Goal: Task Accomplishment & Management: Manage account settings

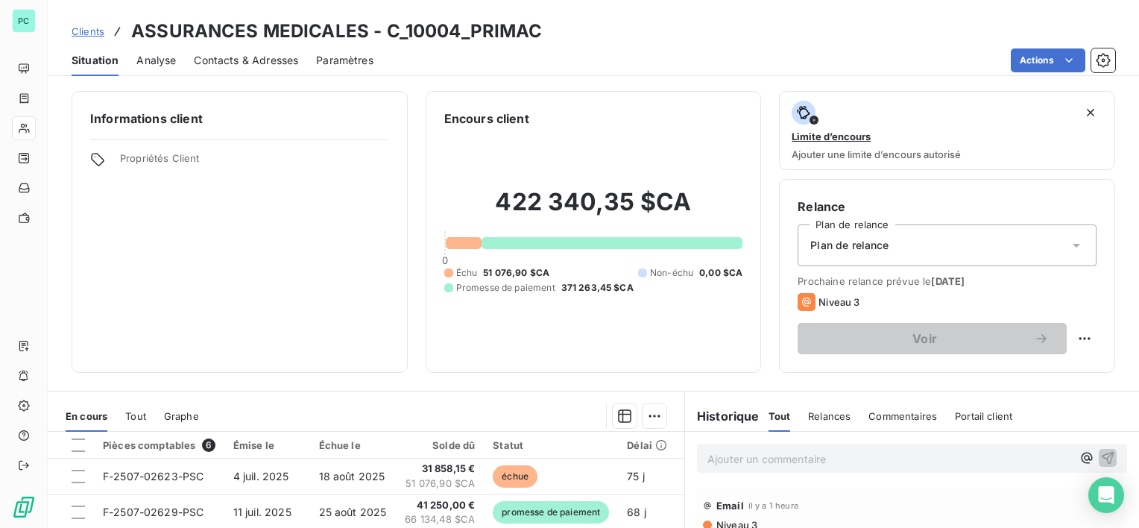
scroll to position [235, 0]
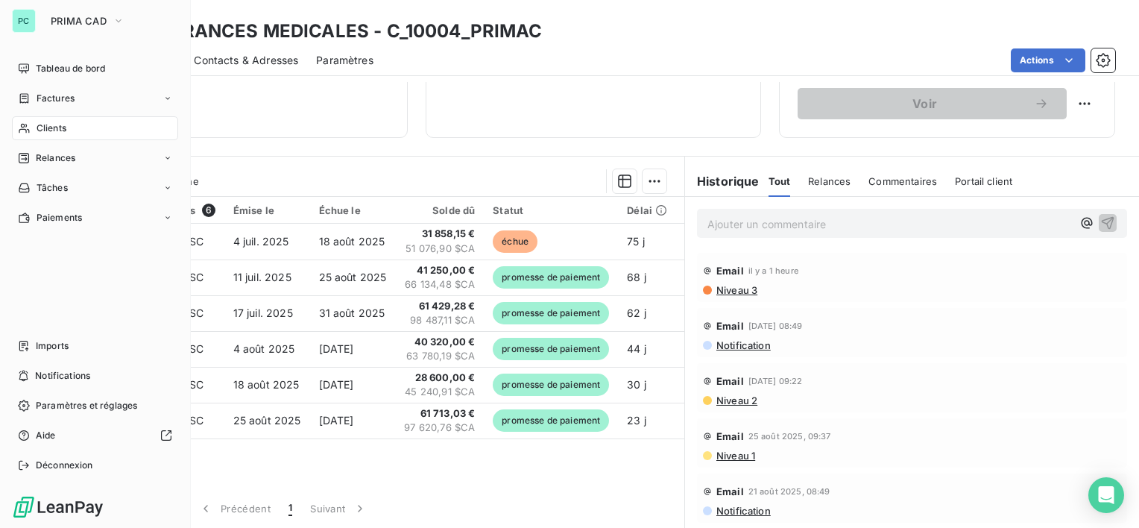
drag, startPoint x: 91, startPoint y: 15, endPoint x: 84, endPoint y: 34, distance: 19.8
click at [92, 16] on span "PRIMA CAD" at bounding box center [79, 21] width 56 height 12
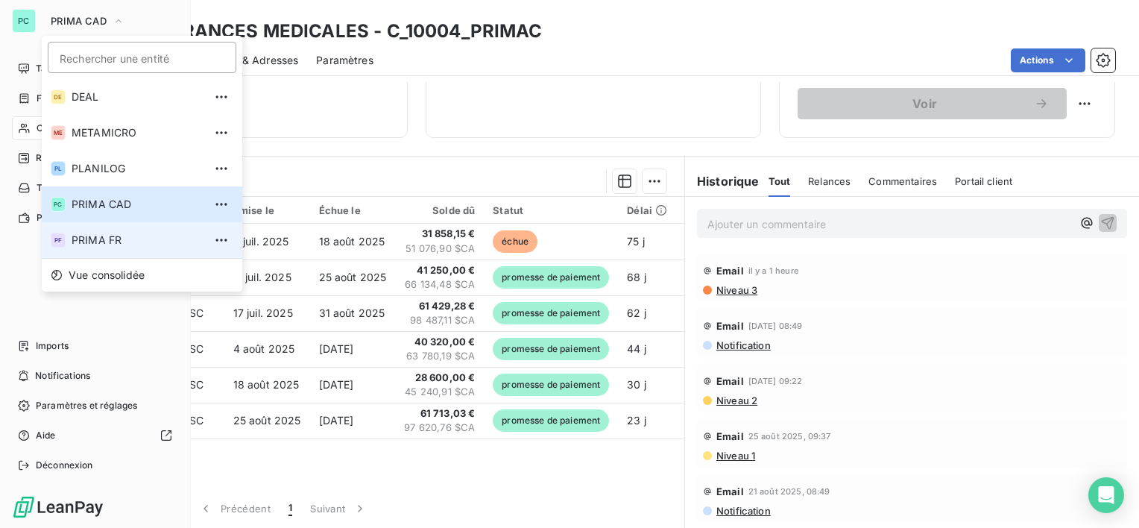
click at [118, 230] on li "PF PRIMA FR" at bounding box center [142, 240] width 200 height 36
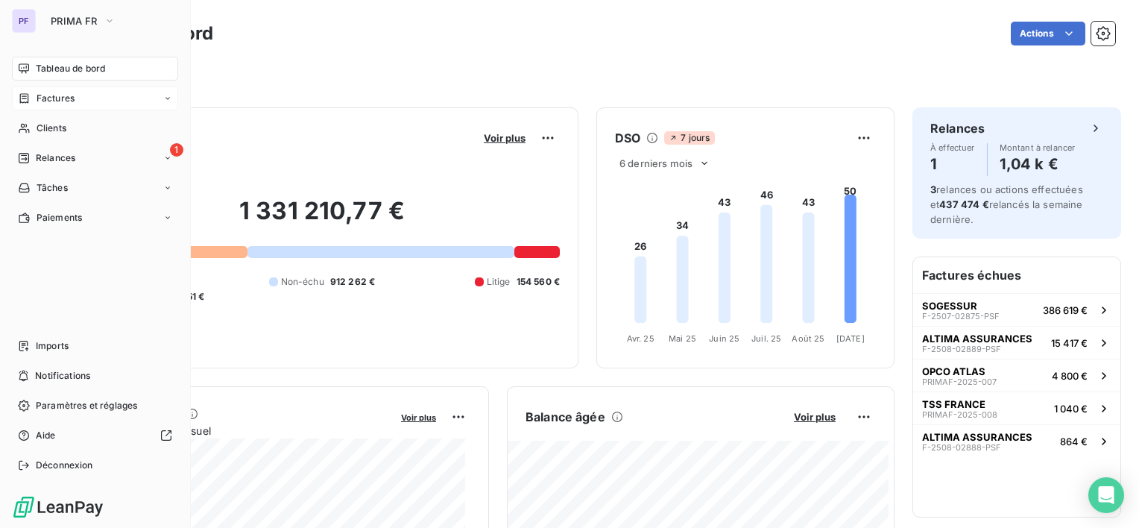
click at [72, 101] on span "Factures" at bounding box center [56, 98] width 38 height 13
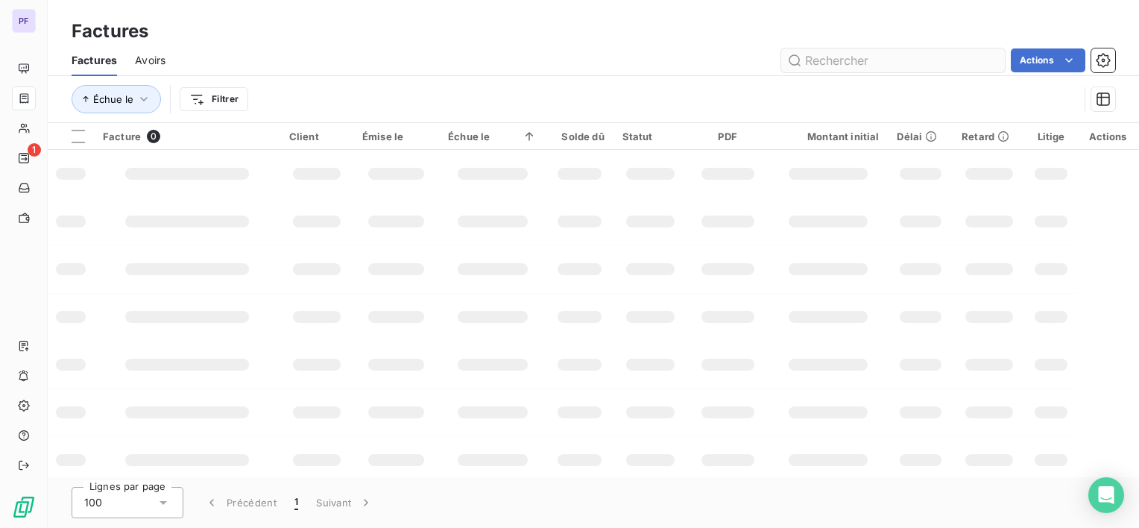
click at [845, 62] on input "text" at bounding box center [893, 60] width 224 height 24
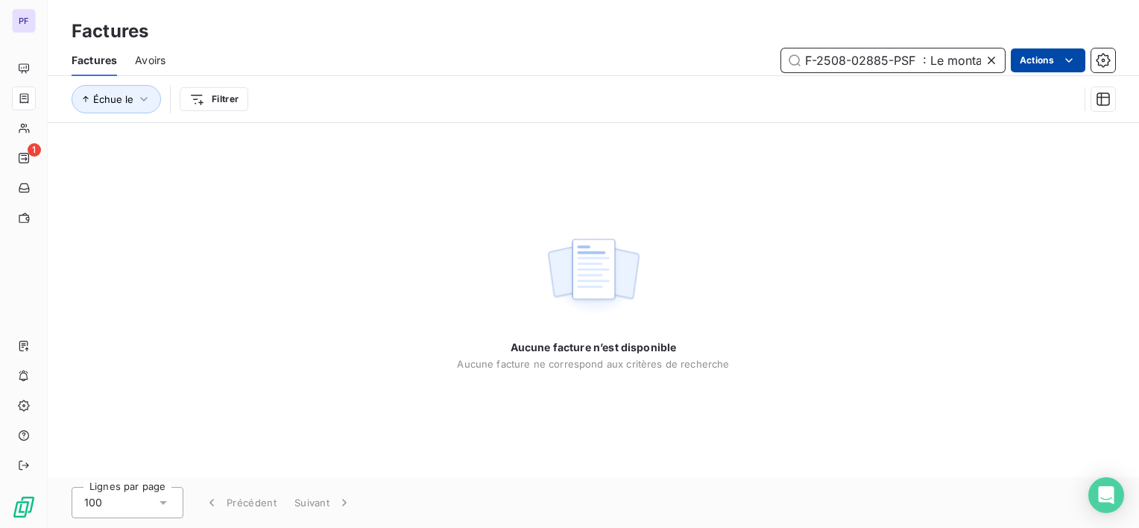
scroll to position [0, 219]
drag, startPoint x: 913, startPoint y: 57, endPoint x: 1133, endPoint y: 57, distance: 219.9
click at [1133, 57] on div "Factures Avoirs F-2508-02885-PSF : Le montant est de 7,6k au pire cela attendra…" at bounding box center [593, 60] width 1091 height 31
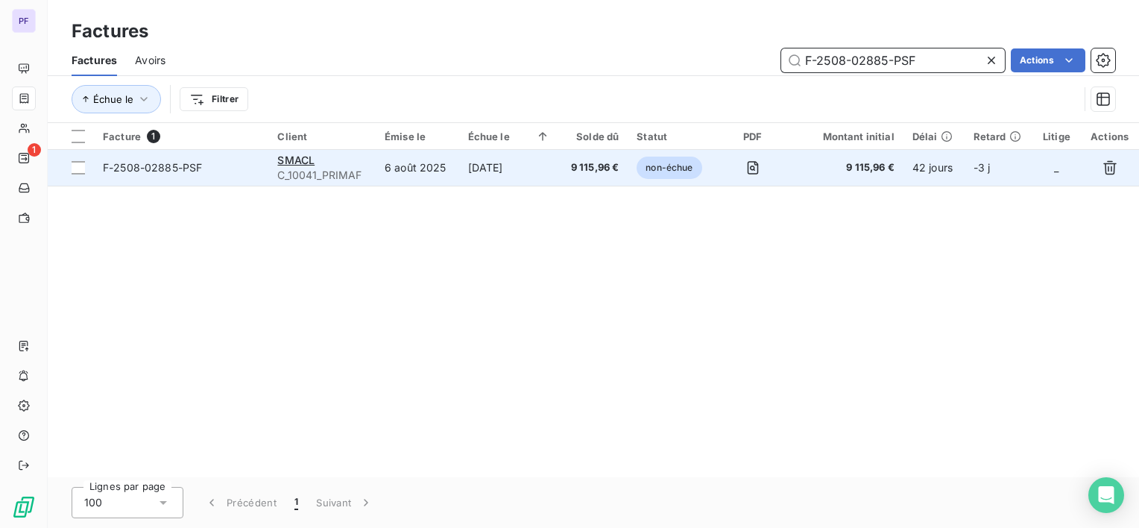
type input "F-2508-02885-PSF"
click at [525, 156] on td "[DATE]" at bounding box center [509, 168] width 100 height 36
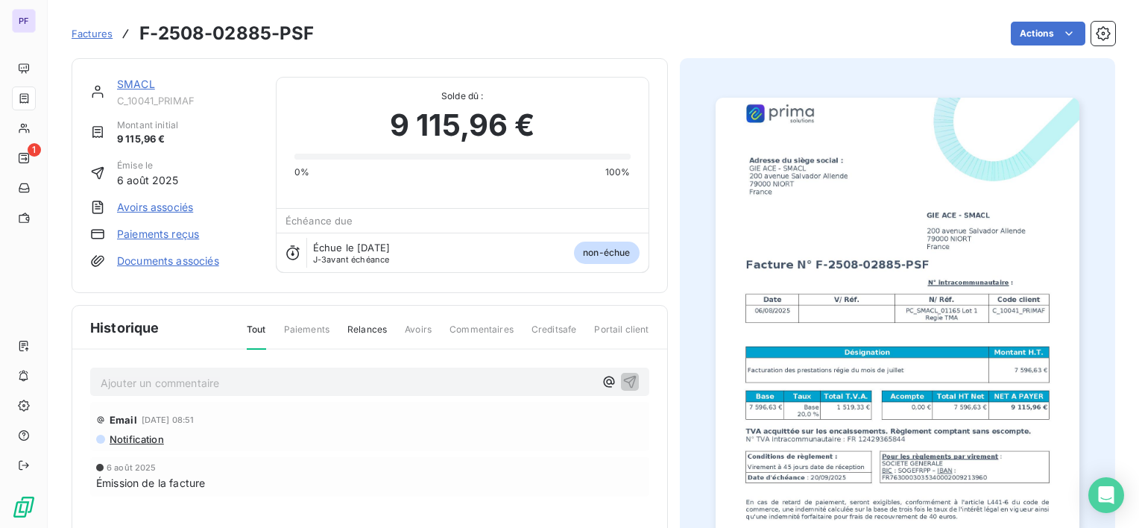
click at [1031, 39] on html "PF 1 Factures F-2508-02885-PSF Actions SMACL C_10041_PRIMAF Montant initial 9 1…" at bounding box center [569, 264] width 1139 height 528
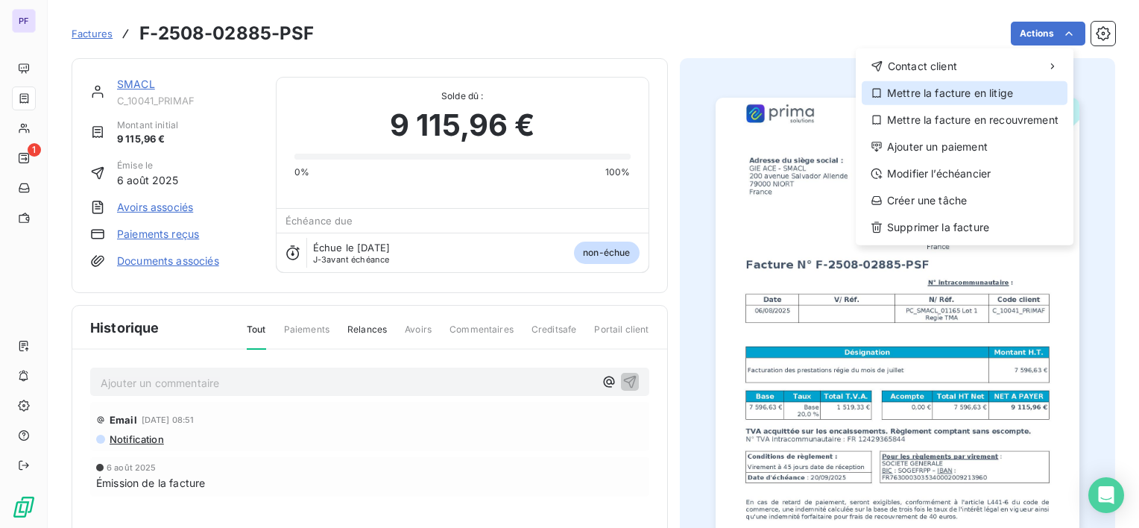
click at [992, 97] on div "Mettre la facture en litige" at bounding box center [965, 93] width 206 height 24
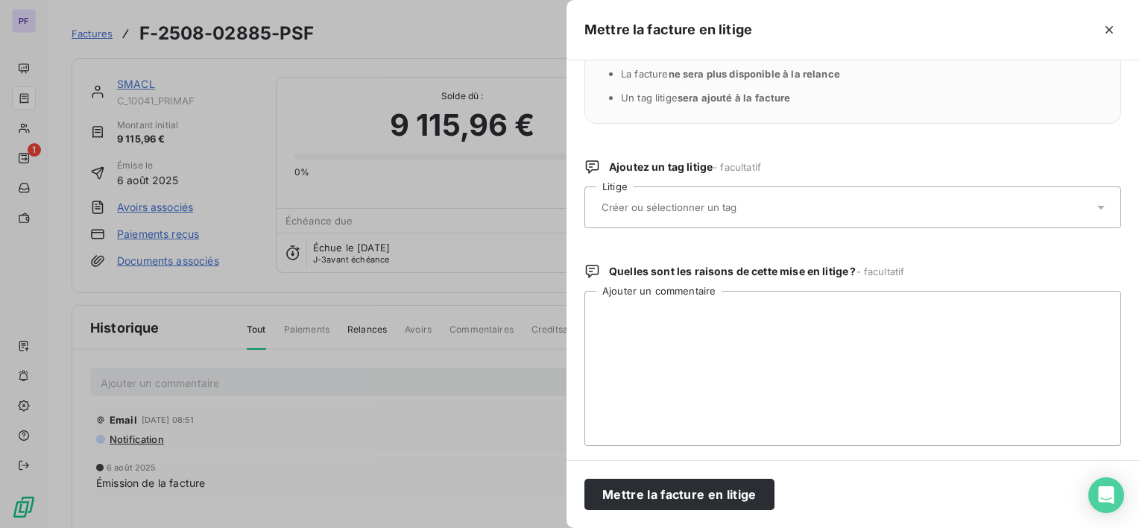
scroll to position [90, 0]
click at [672, 324] on textarea "Ajouter un commentaire" at bounding box center [852, 365] width 537 height 155
type textarea "facture litigieuse, doit etre annulée par un avoir"
click at [724, 204] on input "text" at bounding box center [708, 204] width 217 height 13
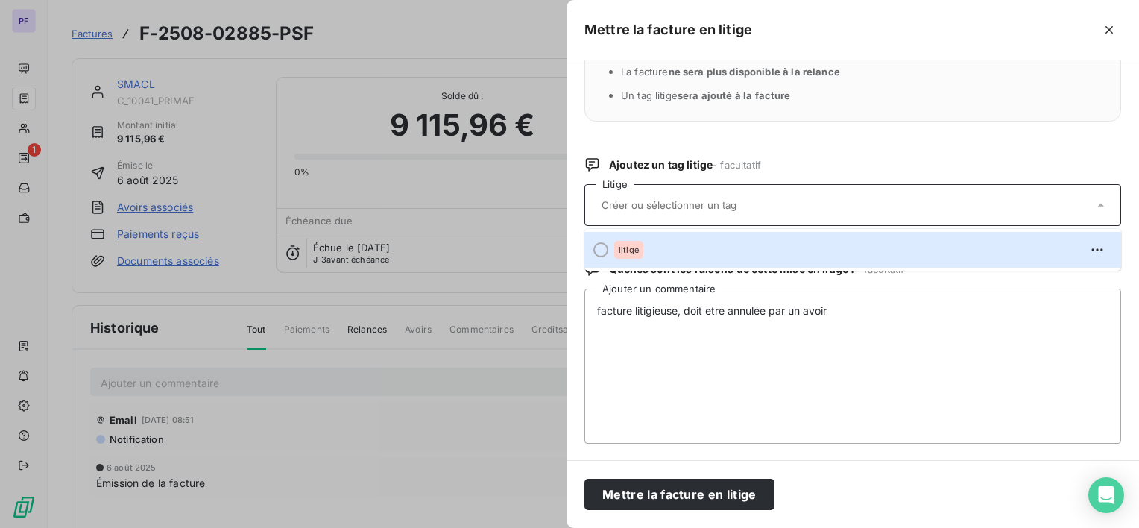
click at [678, 241] on div "litige" at bounding box center [861, 250] width 495 height 24
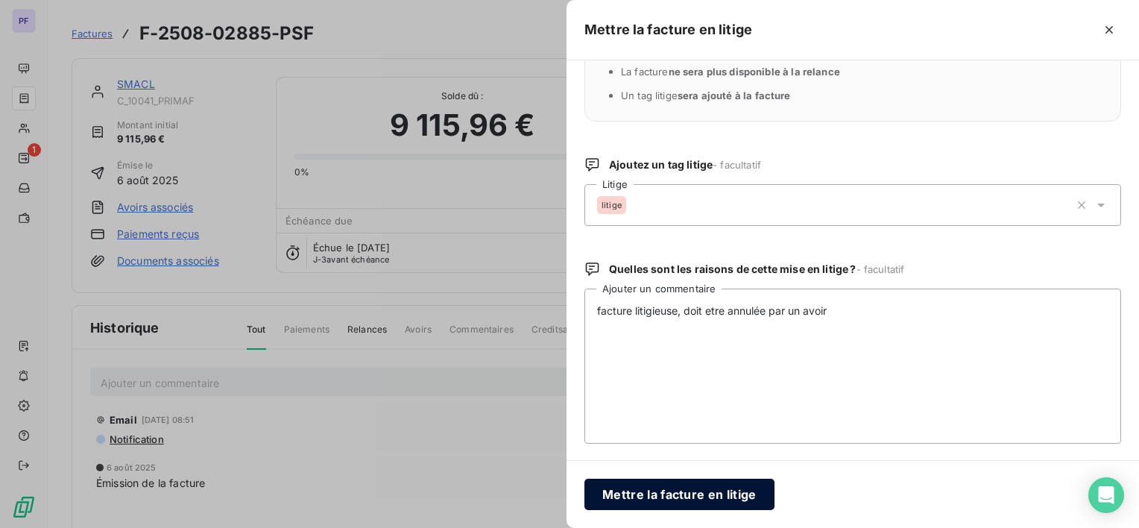
click at [680, 493] on button "Mettre la facture en litige" at bounding box center [679, 493] width 190 height 31
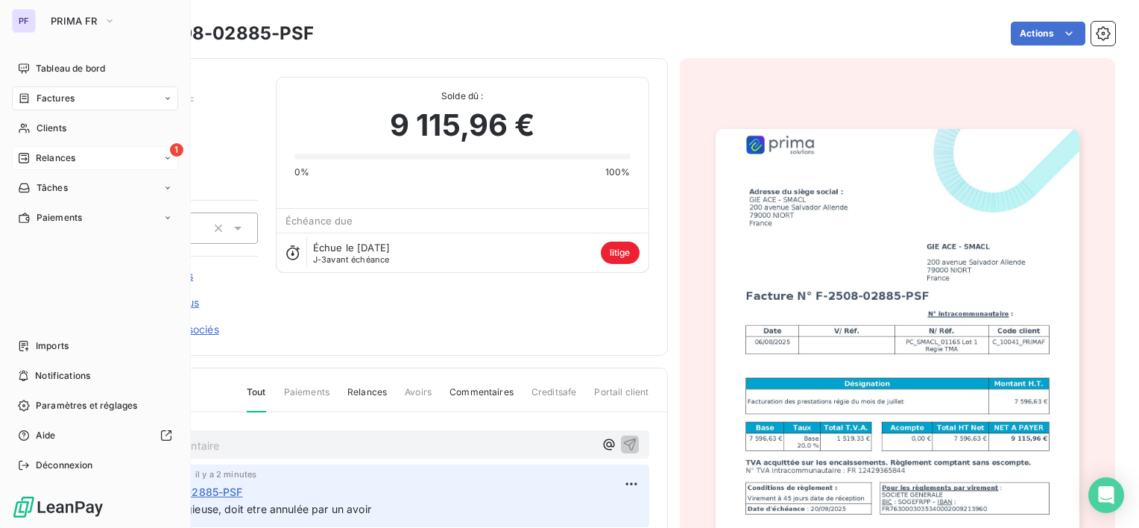
click at [40, 151] on span "Relances" at bounding box center [56, 157] width 40 height 13
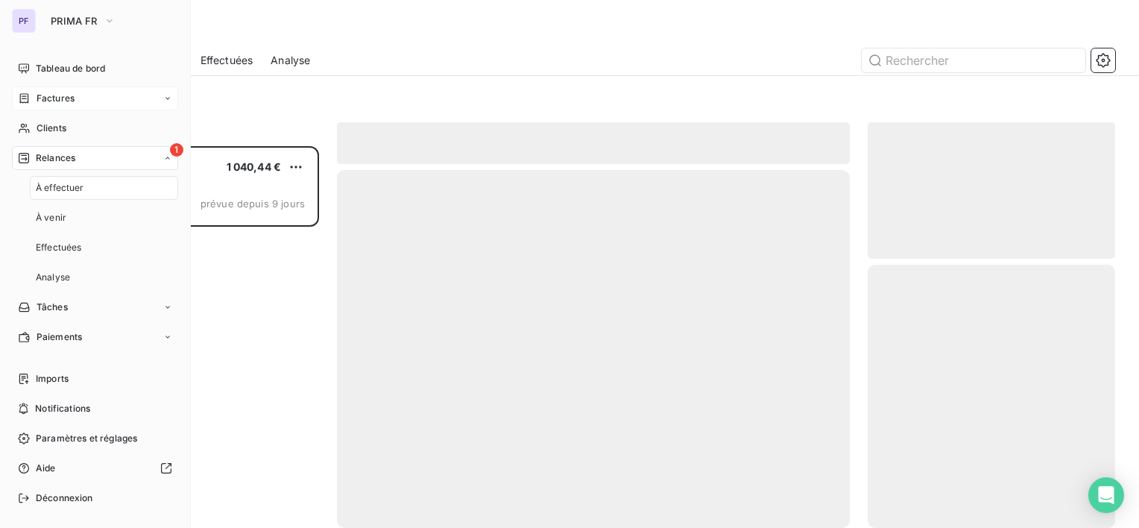
scroll to position [370, 236]
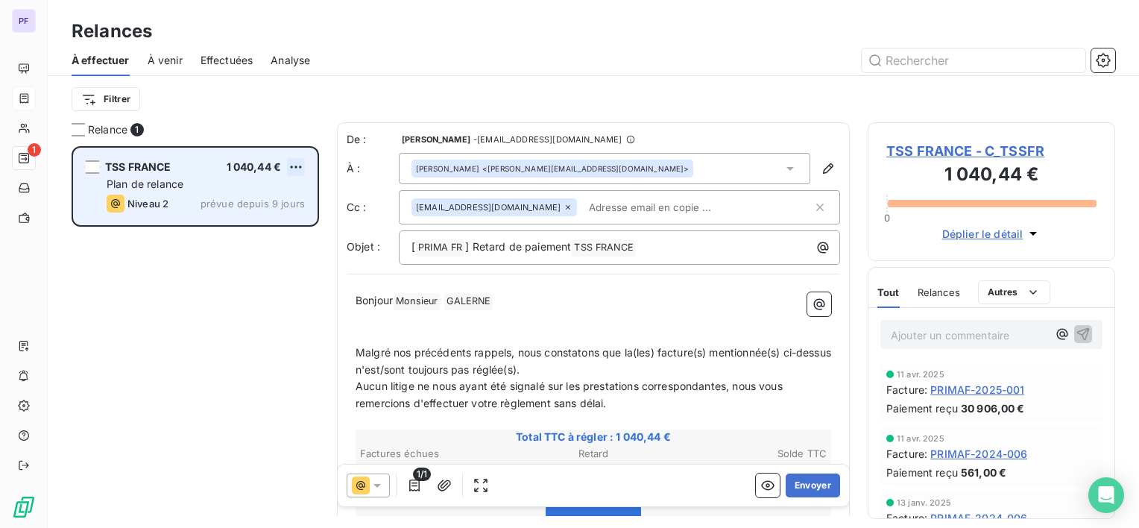
click at [294, 165] on html "PF 1 Relances À effectuer À venir Effectuées Analyse Filtrer Relance 1 TSS FRAN…" at bounding box center [569, 264] width 1139 height 528
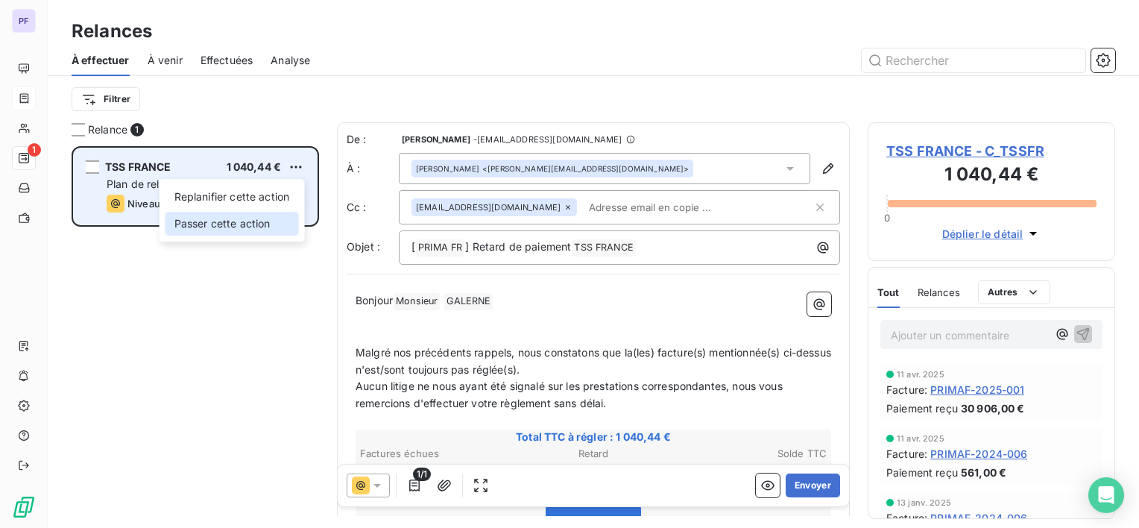
click at [256, 221] on div "Passer cette action" at bounding box center [231, 224] width 133 height 24
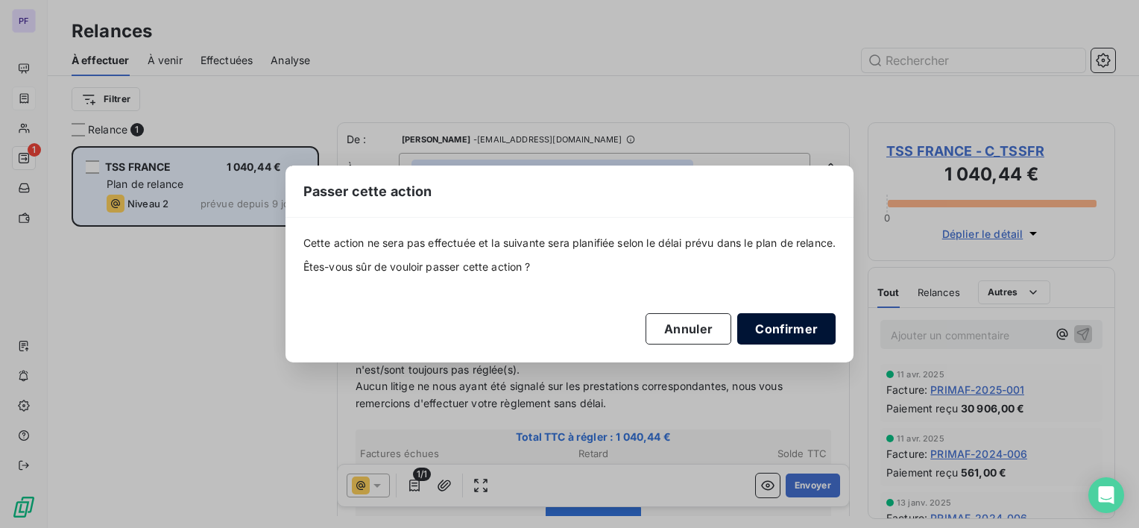
click at [817, 331] on button "Confirmer" at bounding box center [786, 328] width 98 height 31
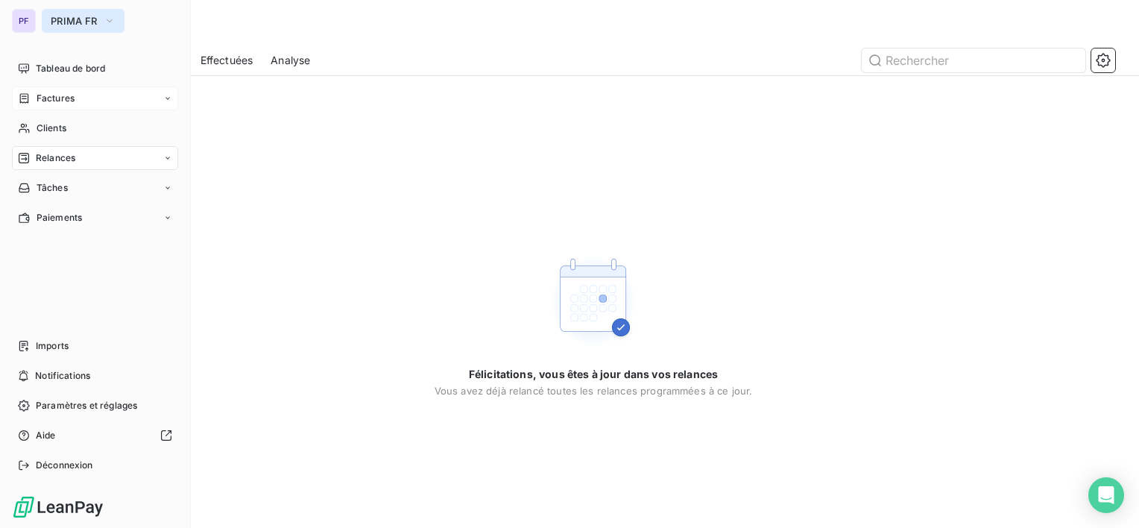
click at [69, 22] on span "PRIMA FR" at bounding box center [74, 21] width 47 height 12
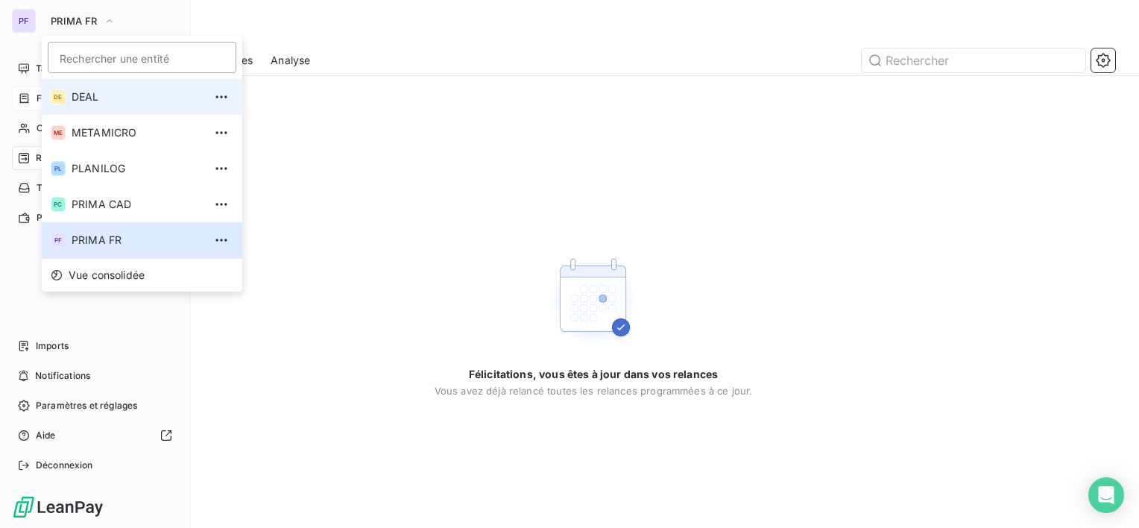
click at [98, 93] on span "DEAL" at bounding box center [138, 96] width 132 height 15
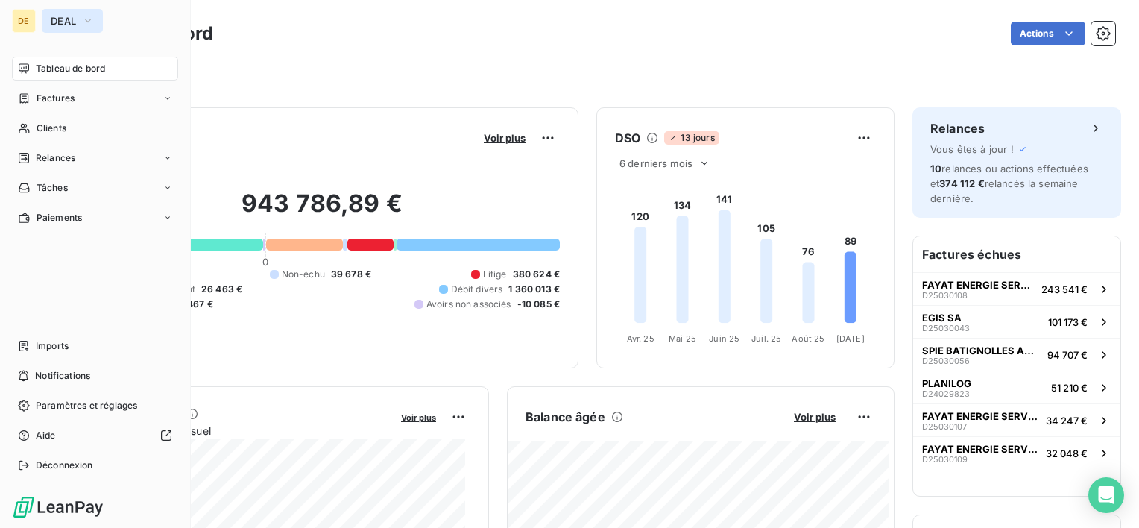
click at [79, 15] on button "DEAL" at bounding box center [72, 21] width 61 height 24
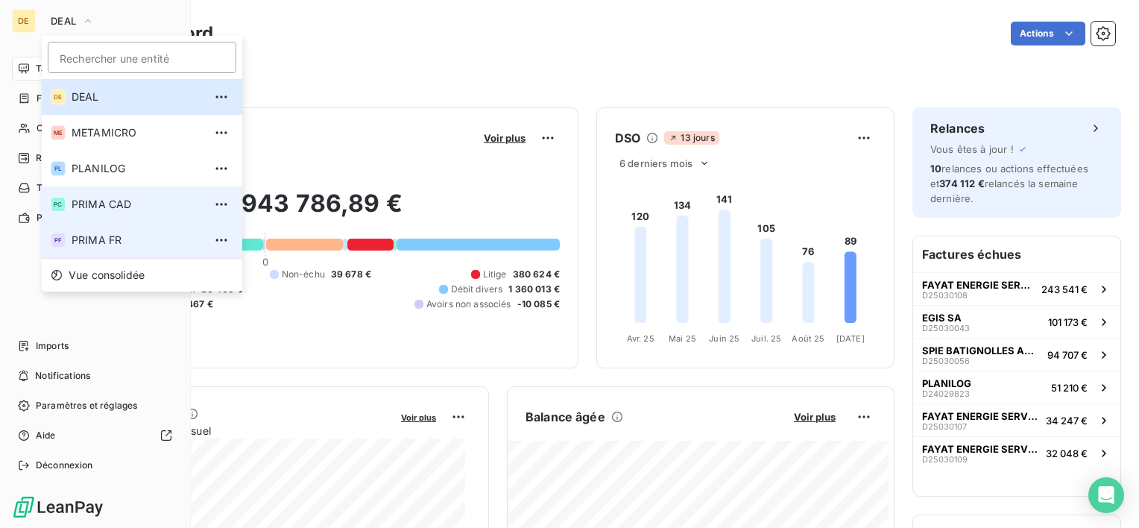
click at [101, 233] on span "PRIMA FR" at bounding box center [138, 240] width 132 height 15
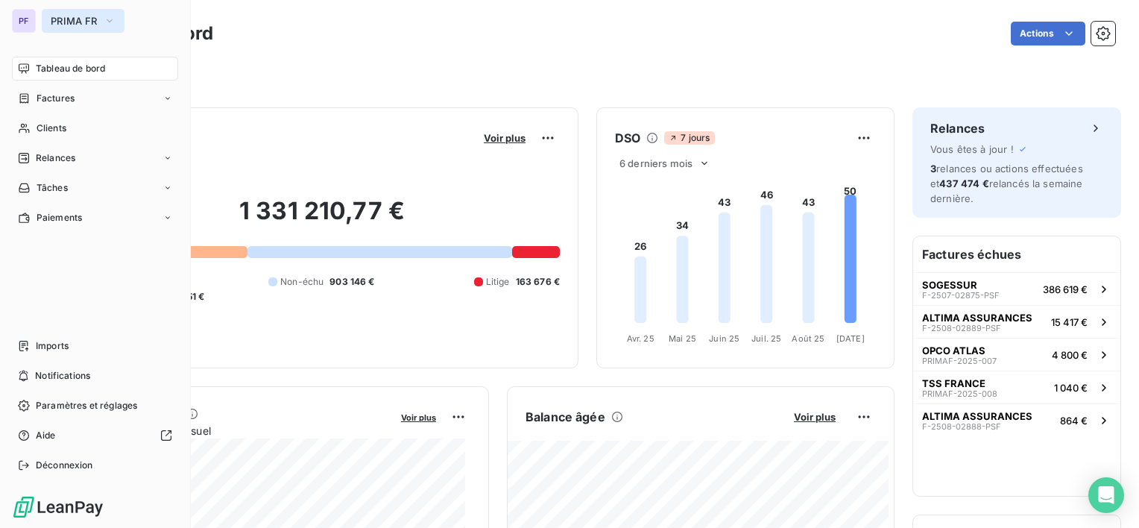
click at [75, 21] on span "PRIMA FR" at bounding box center [74, 21] width 47 height 12
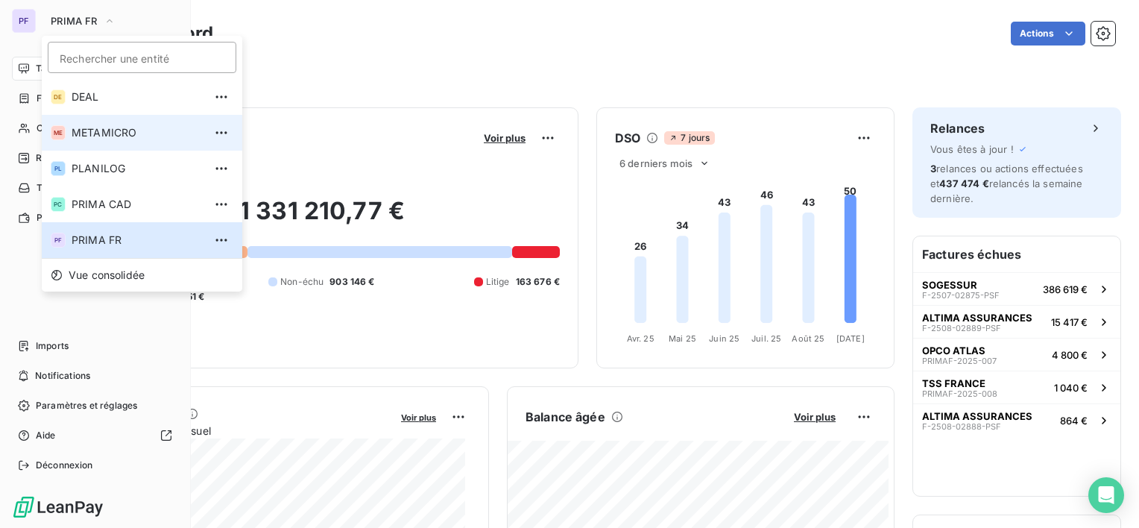
click at [119, 133] on span "METAMICRO" at bounding box center [138, 132] width 132 height 15
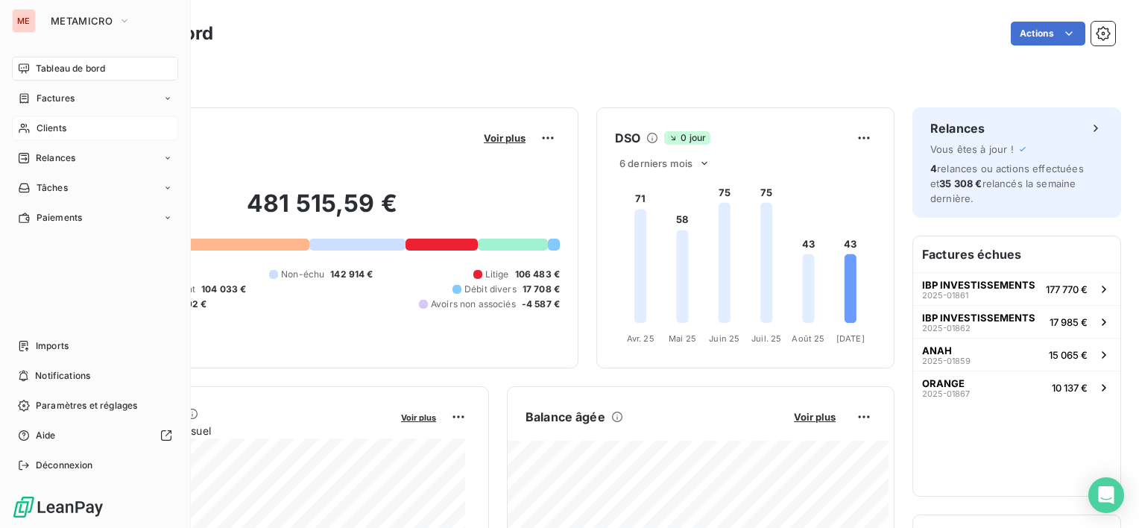
click at [77, 126] on div "Clients" at bounding box center [95, 128] width 166 height 24
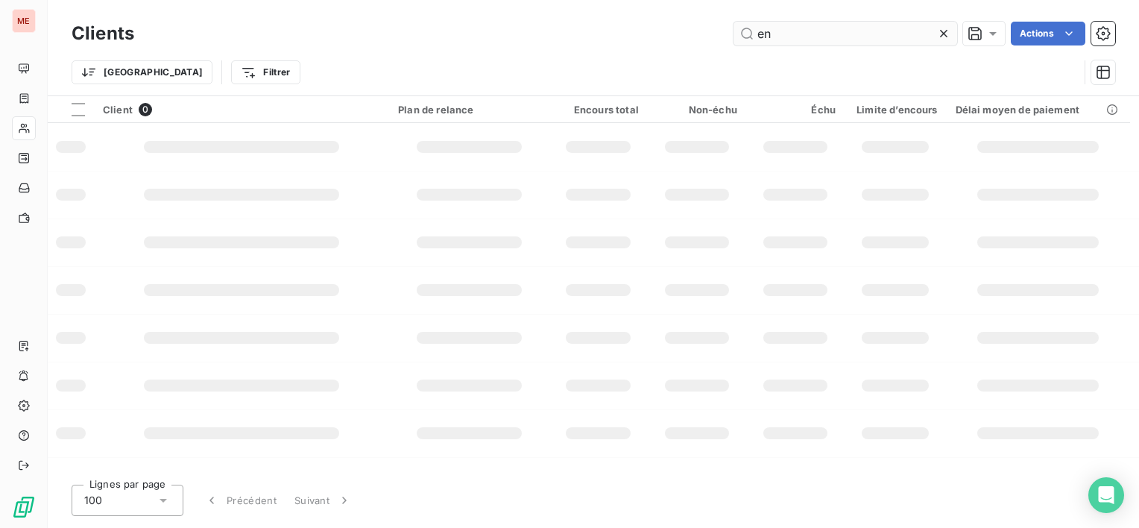
type input "e"
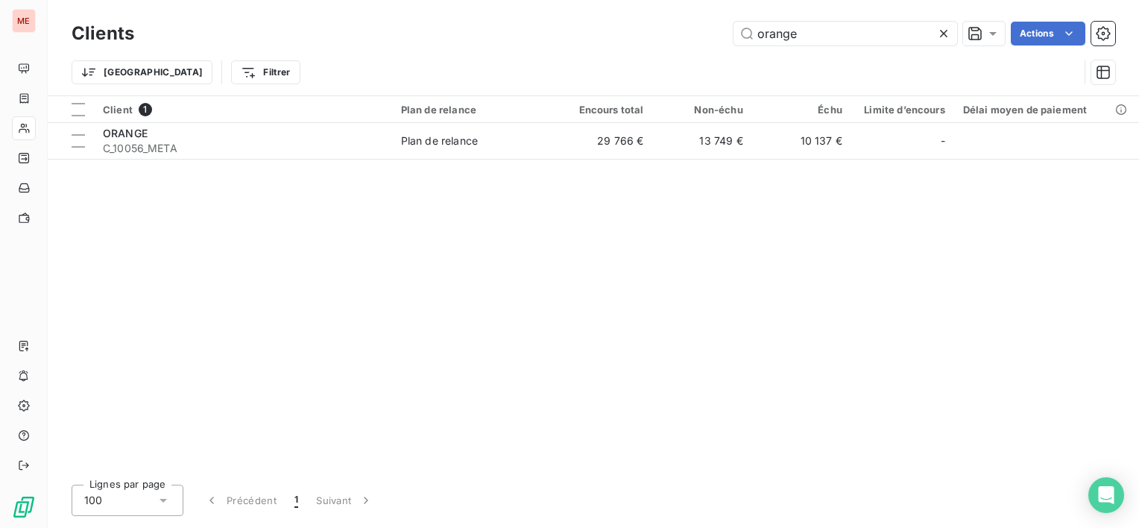
type input "orange"
click at [204, 159] on div "Client 1 Plan de relance Encours total Non-échu Échu Limite d’encours Délai moy…" at bounding box center [593, 284] width 1091 height 376
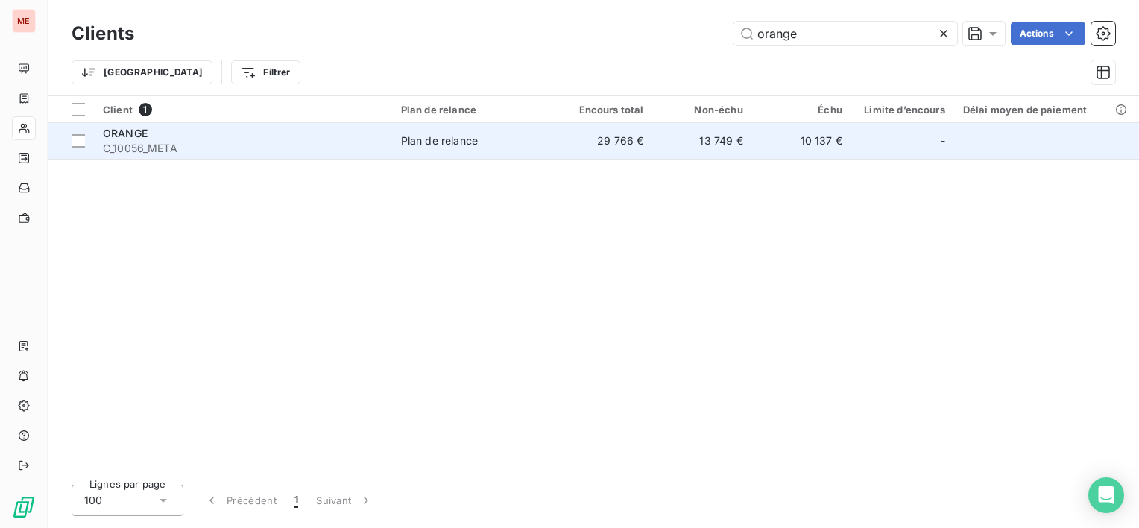
click at [214, 142] on span "C_10056_META" at bounding box center [243, 148] width 280 height 15
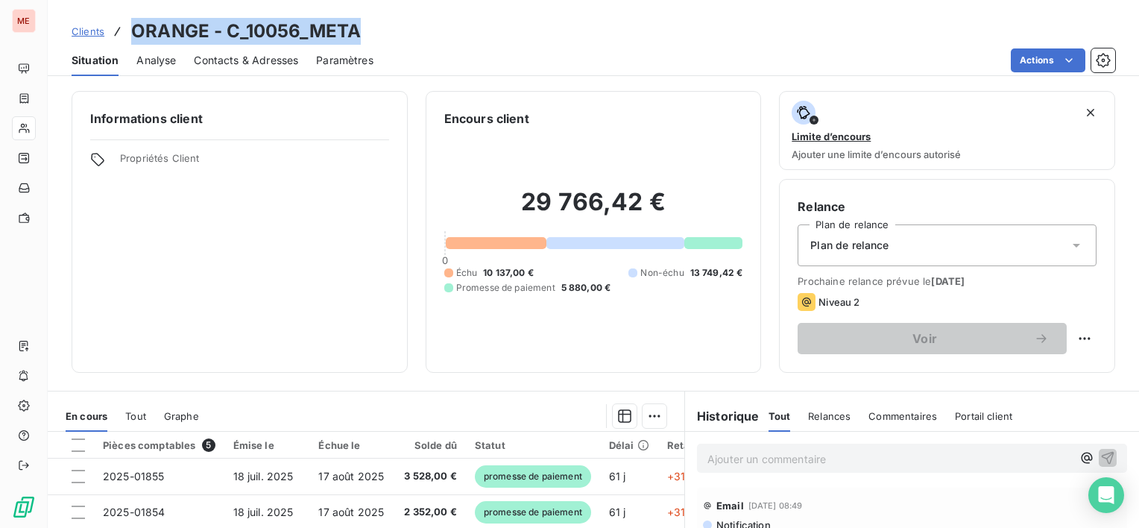
drag, startPoint x: 130, startPoint y: 24, endPoint x: 355, endPoint y: 40, distance: 225.7
click at [355, 40] on h3 "ORANGE - C_10056_META" at bounding box center [246, 31] width 230 height 27
copy h3 "ORANGE - C_10056_META"
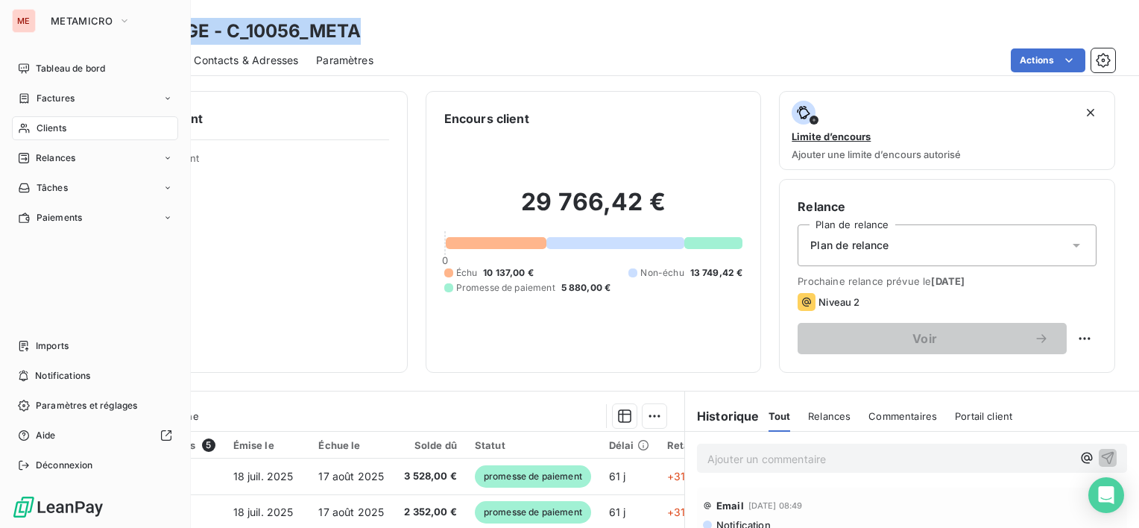
drag, startPoint x: 59, startPoint y: 131, endPoint x: 183, endPoint y: 131, distance: 124.5
click at [60, 131] on span "Clients" at bounding box center [52, 127] width 30 height 13
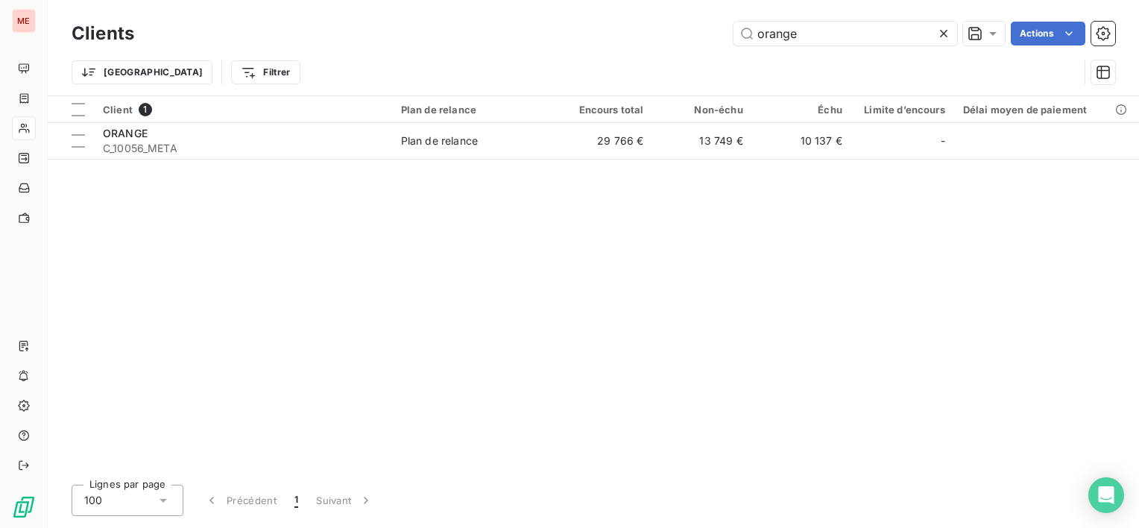
drag, startPoint x: 823, startPoint y: 30, endPoint x: 597, endPoint y: 20, distance: 226.0
click at [601, 21] on div "Clients orange Actions" at bounding box center [593, 33] width 1043 height 31
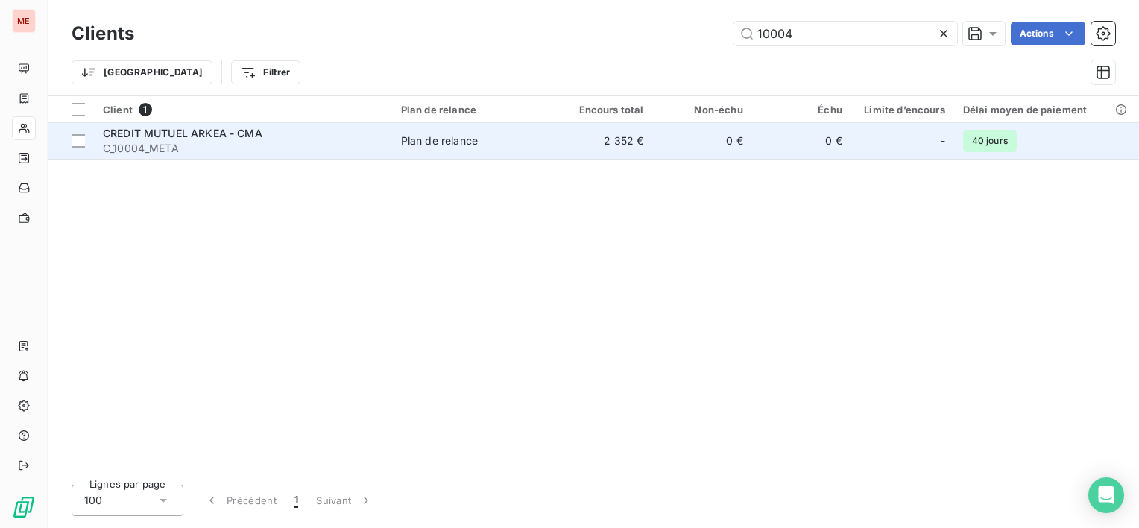
type input "10004"
click at [261, 145] on span "C_10004_META" at bounding box center [243, 148] width 280 height 15
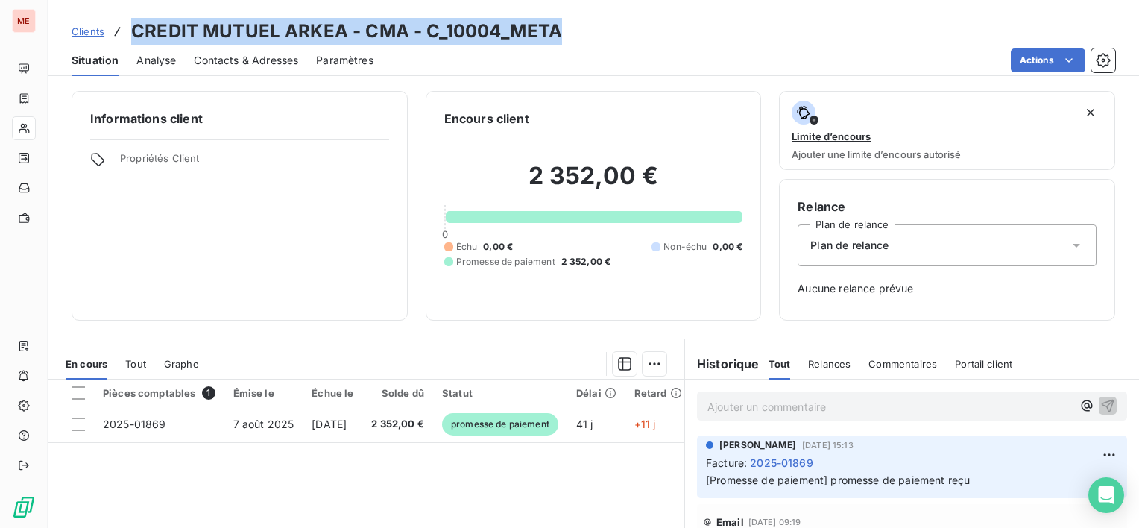
drag, startPoint x: 146, startPoint y: 31, endPoint x: 578, endPoint y: 39, distance: 432.3
click at [578, 39] on div "Clients CREDIT MUTUEL ARKEA - CMA - C_10004_META" at bounding box center [593, 31] width 1091 height 27
